Goal: Transaction & Acquisition: Purchase product/service

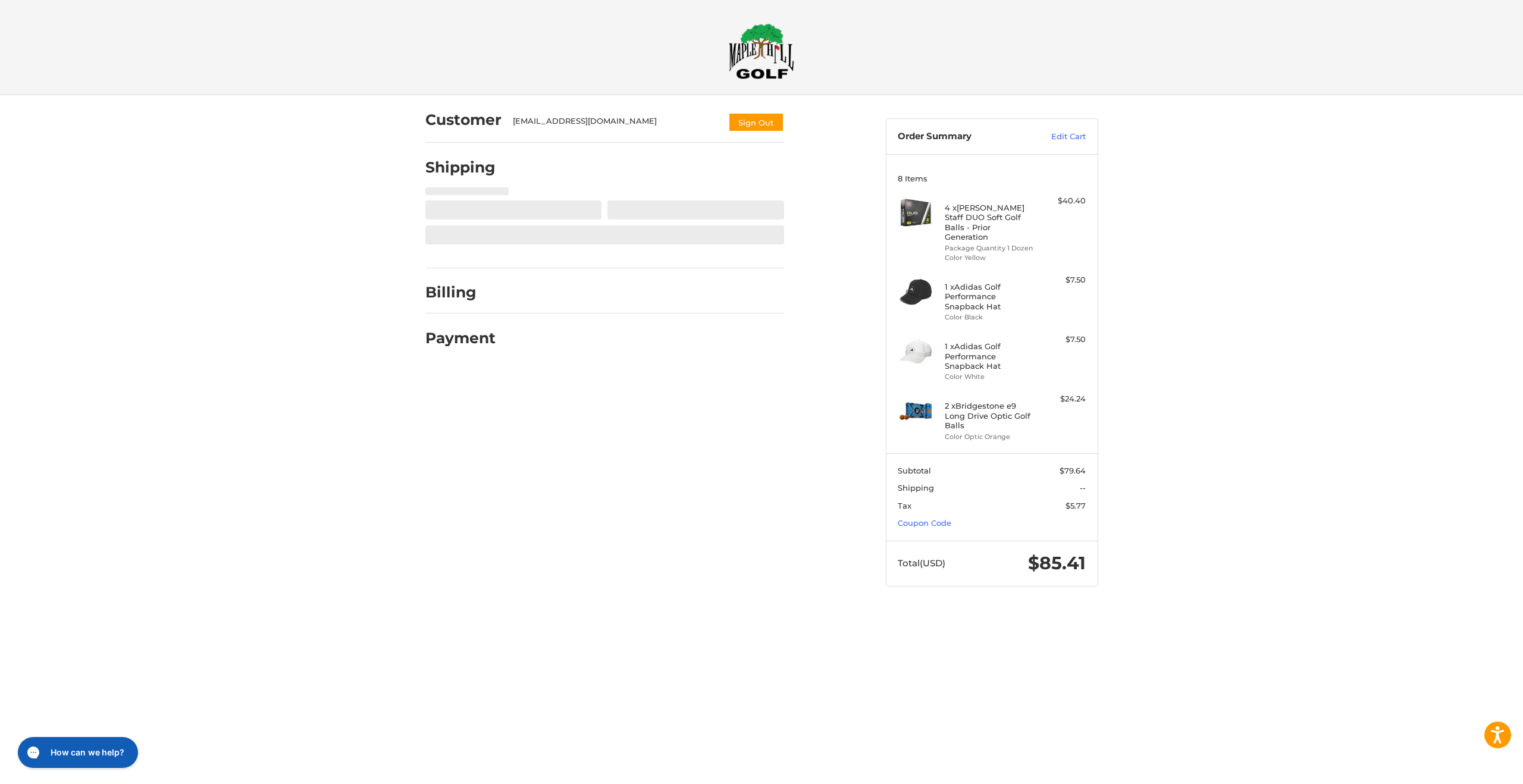
select select "**"
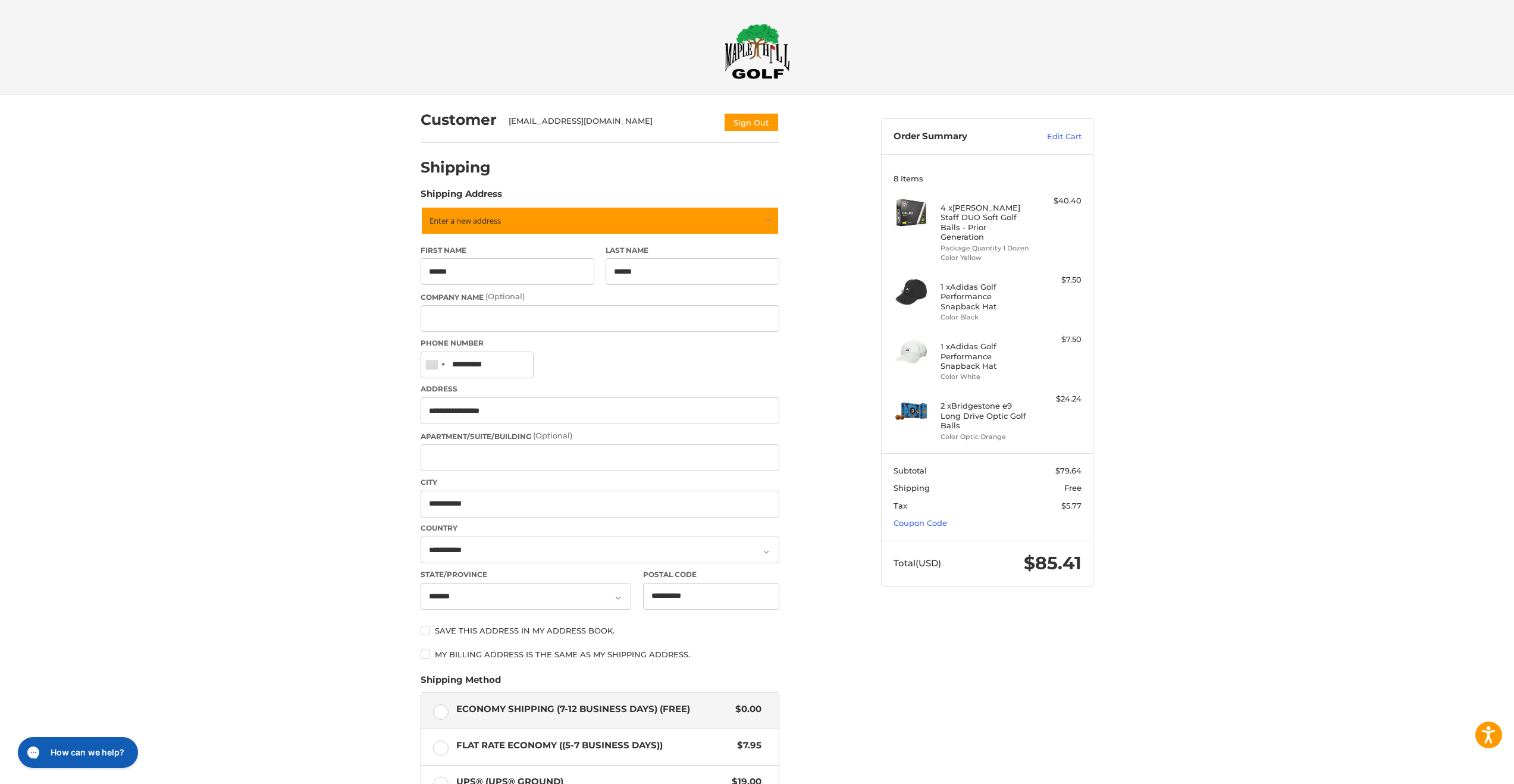
click at [521, 637] on div "Save this address in my address book." at bounding box center [600, 633] width 359 height 15
click at [519, 633] on label "Save this address in my address book." at bounding box center [600, 631] width 359 height 10
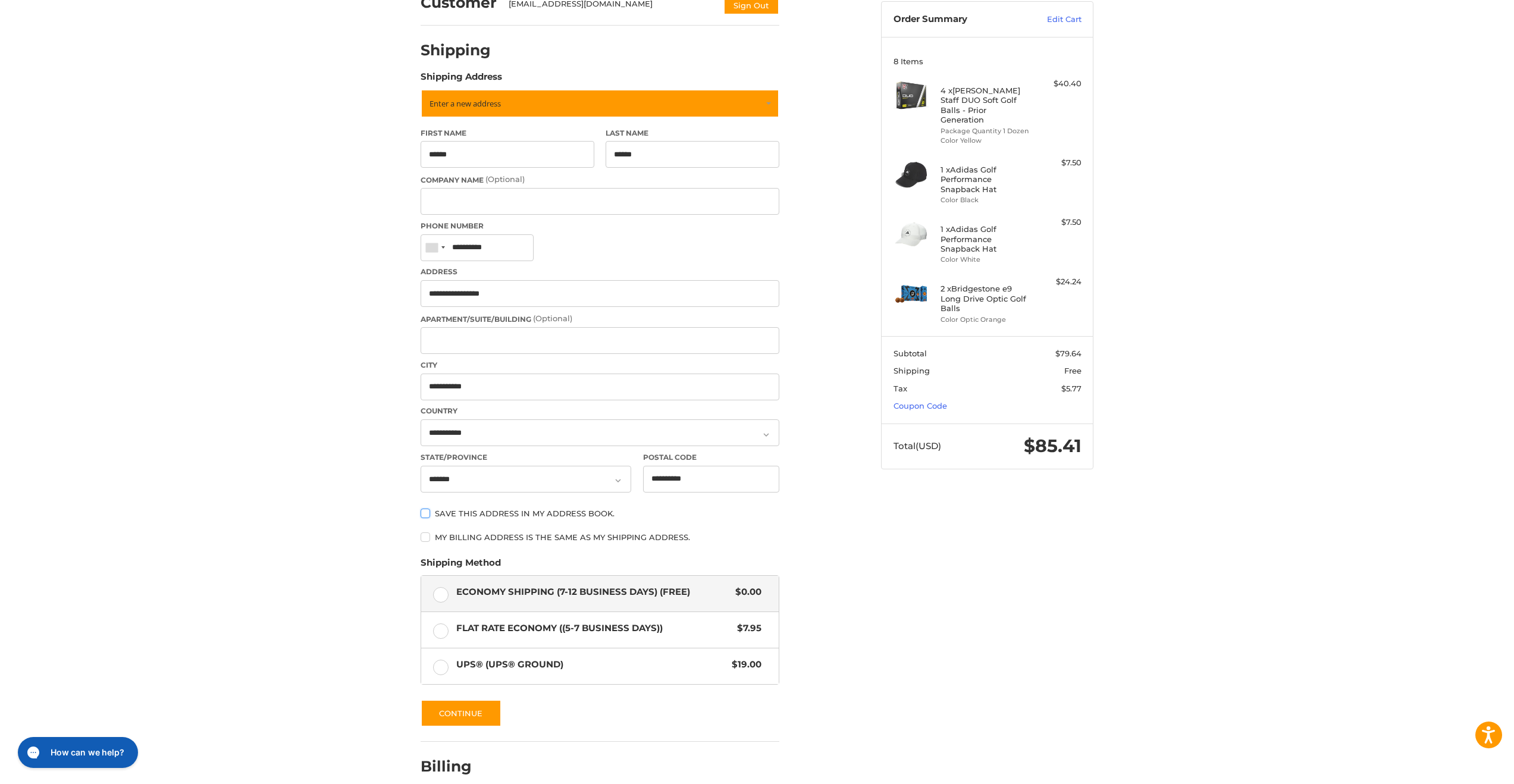
scroll to position [178, 0]
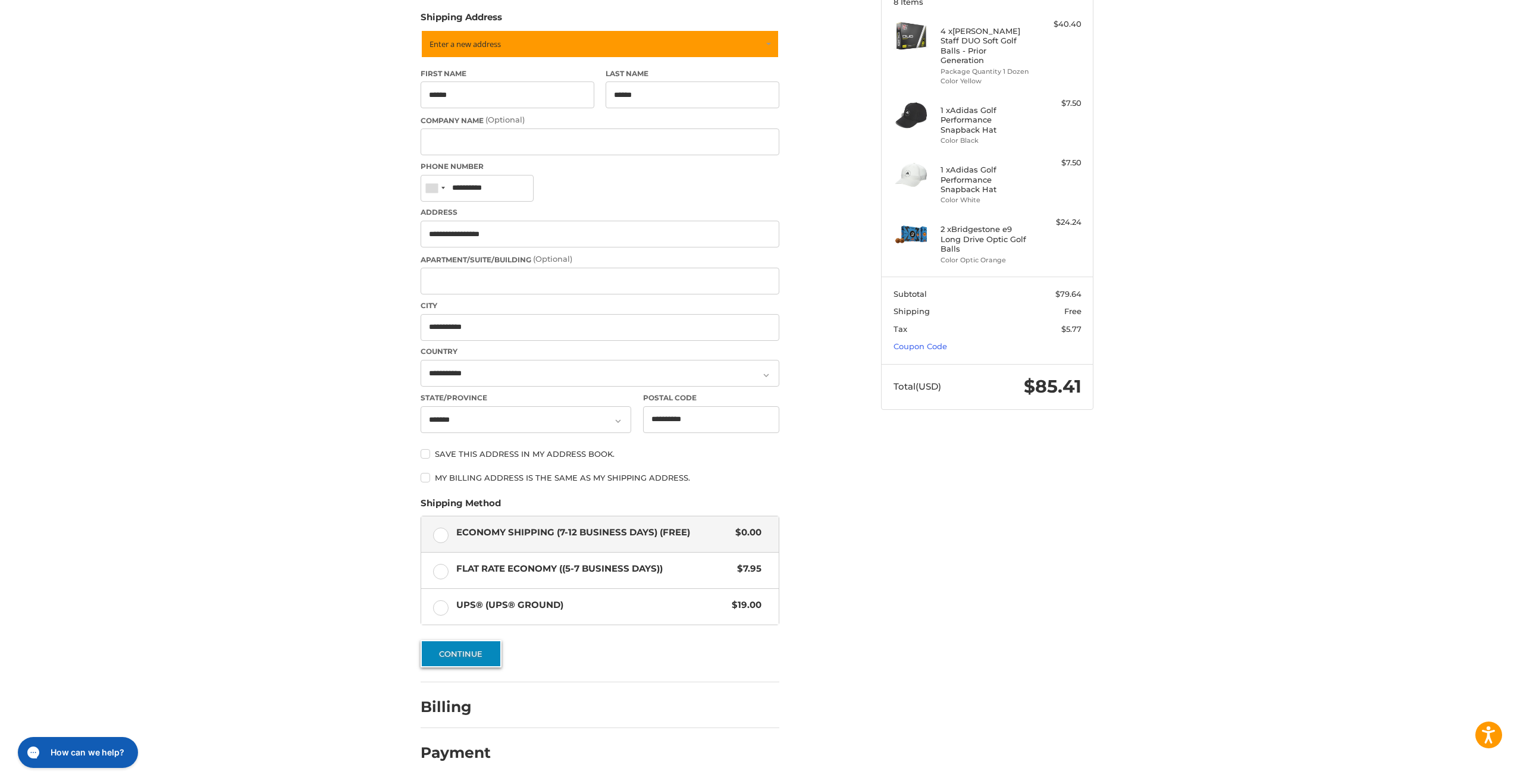
click at [452, 659] on button "Continue" at bounding box center [461, 654] width 81 height 28
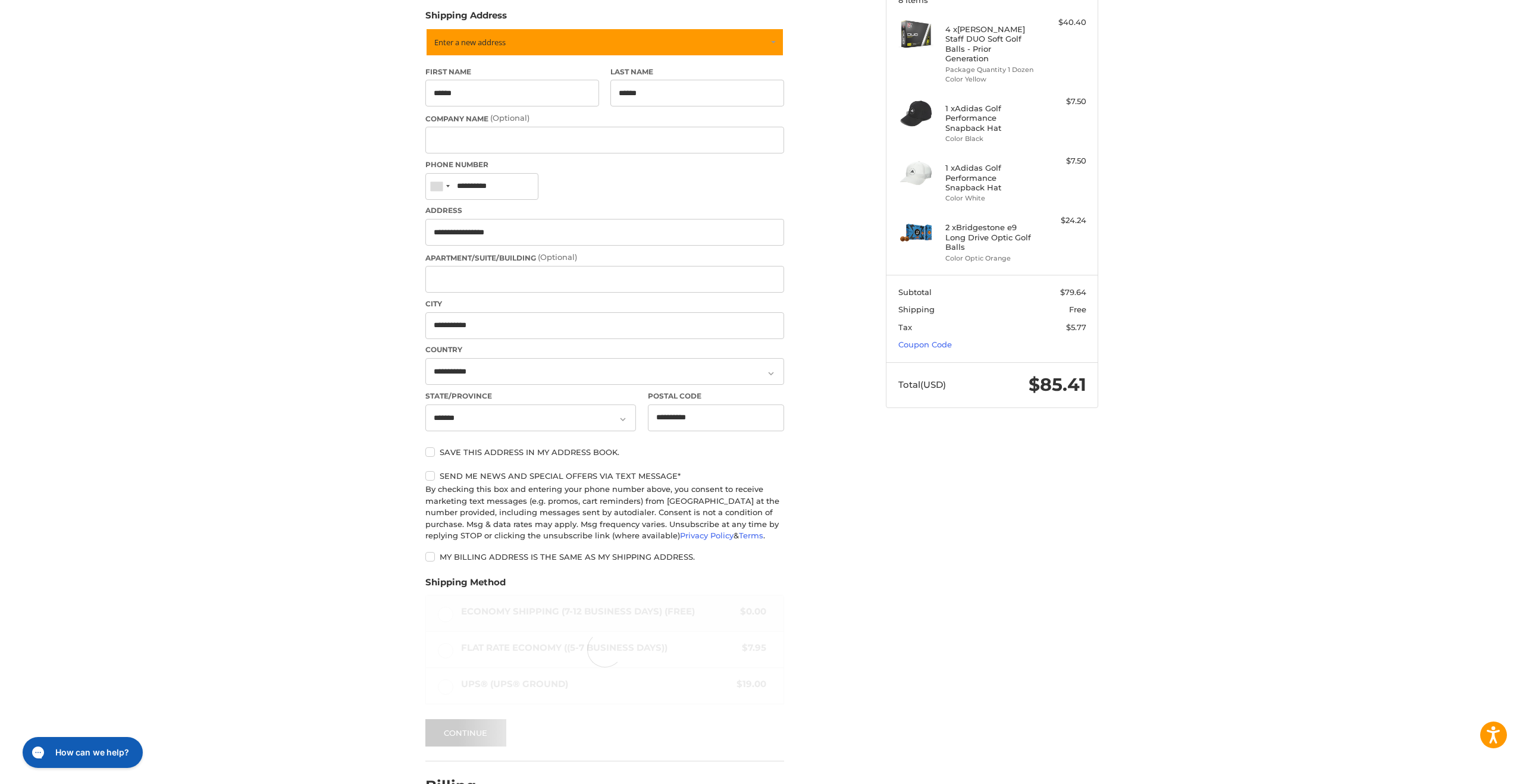
scroll to position [0, 0]
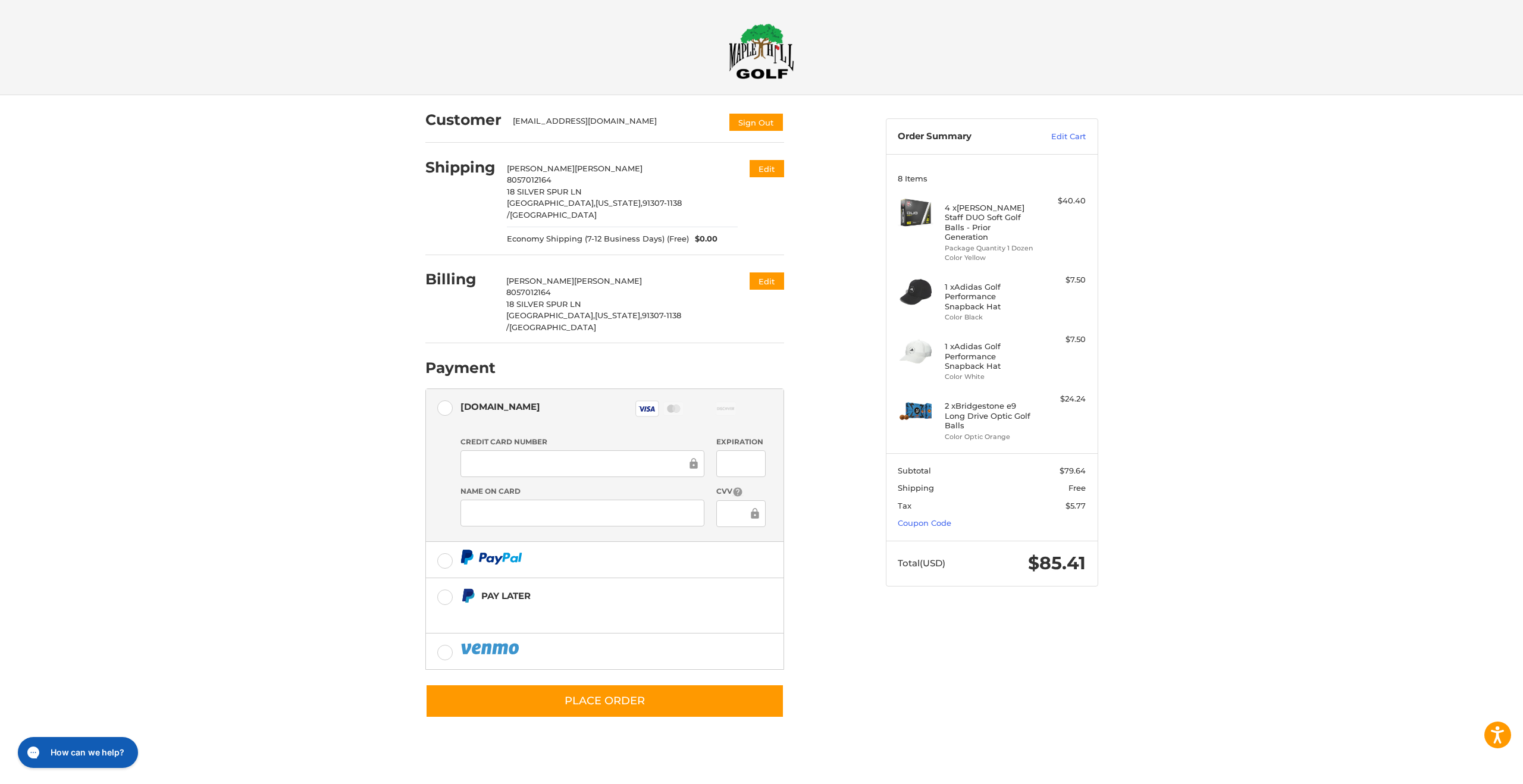
click at [841, 413] on div "Customer [EMAIL_ADDRESS][DOMAIN_NAME] Sign Out Shipping [PERSON_NAME] 805701216…" at bounding box center [646, 414] width 460 height 637
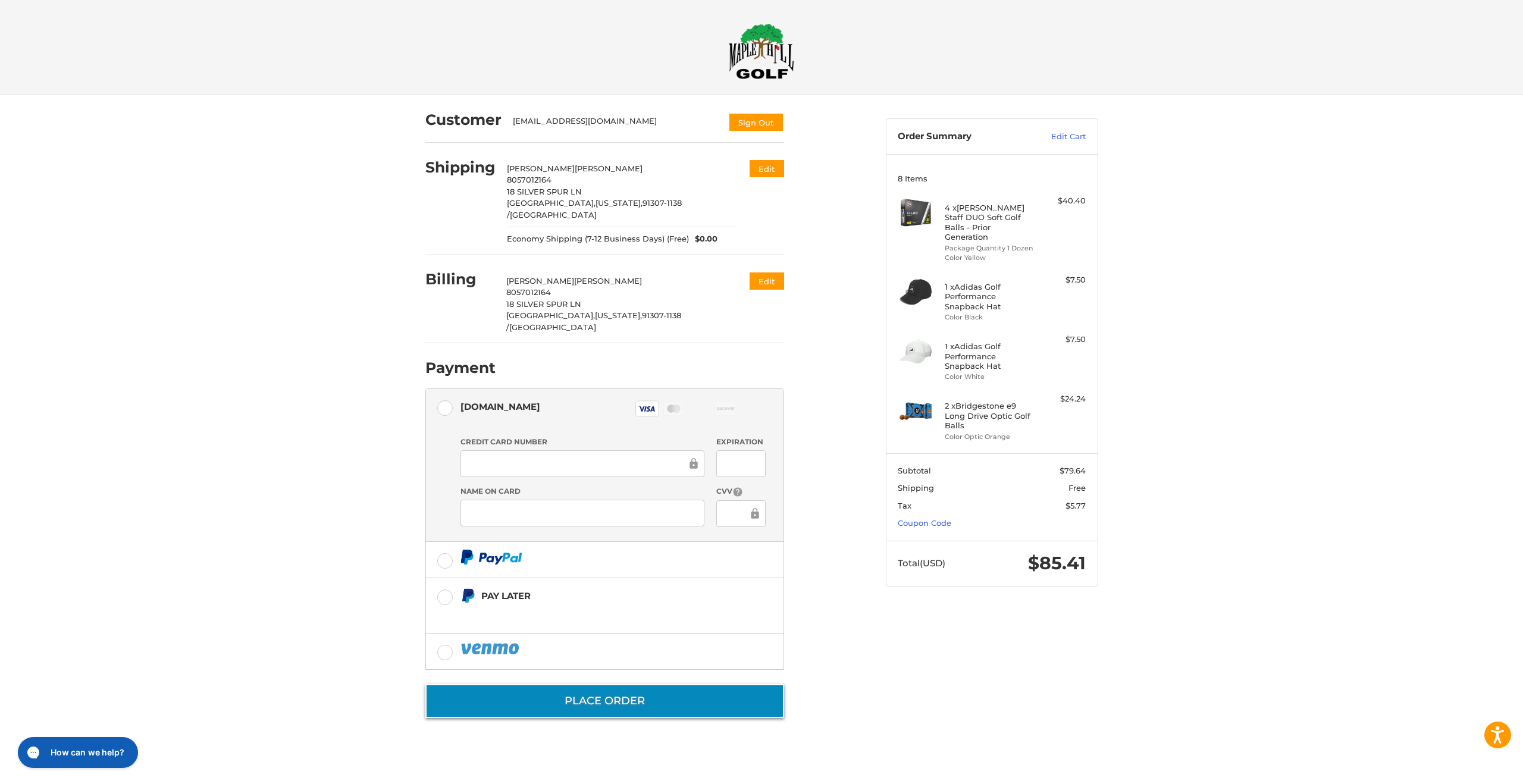
click at [644, 684] on button "Place Order" at bounding box center [604, 701] width 359 height 34
